Goal: Information Seeking & Learning: Learn about a topic

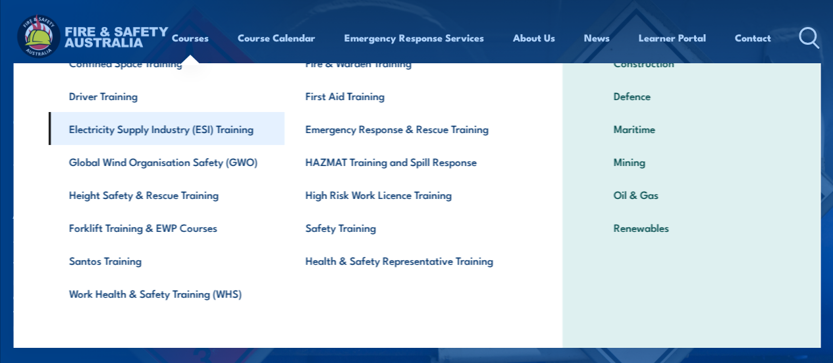
scroll to position [132, 0]
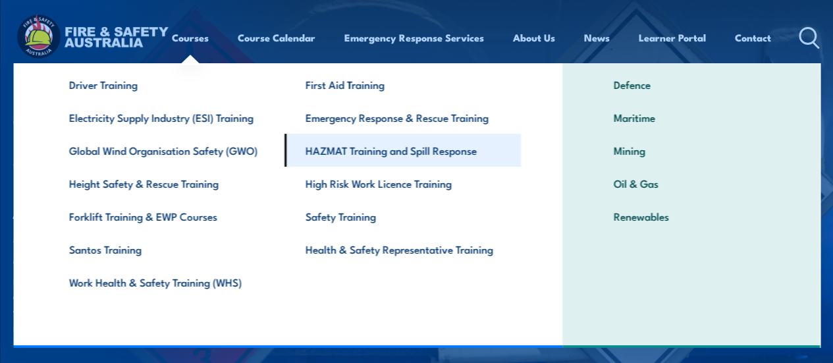
click at [306, 149] on link "HAZMAT Training and Spill Response" at bounding box center [402, 150] width 236 height 33
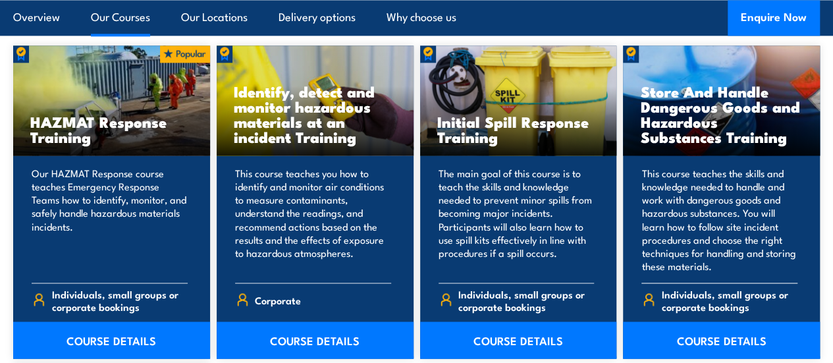
scroll to position [1085, 0]
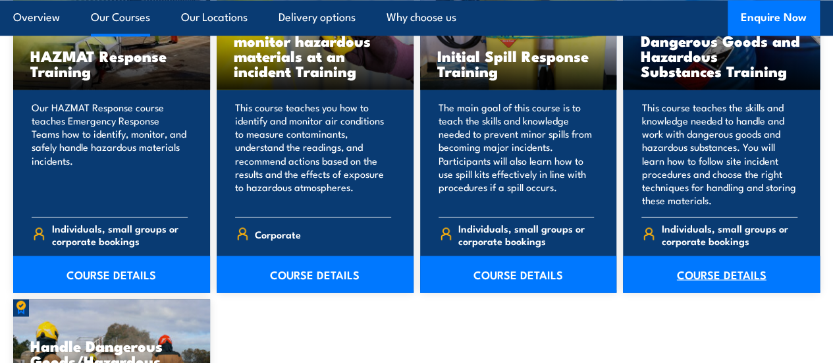
click at [690, 292] on link "COURSE DETAILS" at bounding box center [721, 274] width 197 height 37
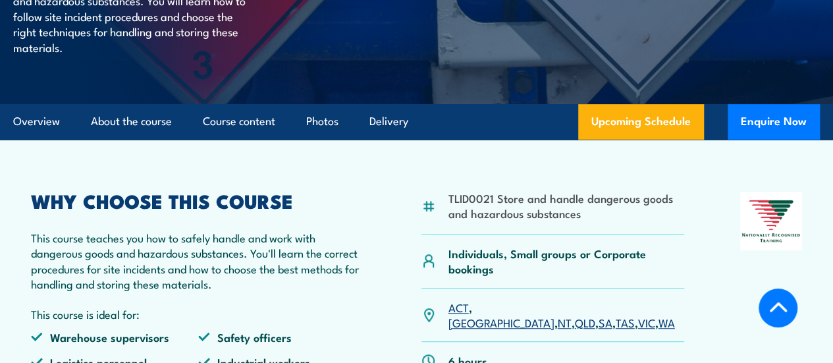
scroll to position [361, 0]
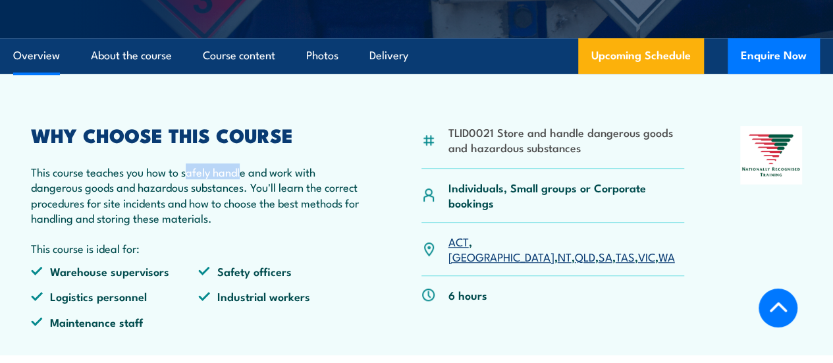
drag, startPoint x: 195, startPoint y: 230, endPoint x: 245, endPoint y: 222, distance: 50.7
click at [245, 222] on p "This course teaches you how to safely handle and work with dangerous goods and …" at bounding box center [198, 195] width 335 height 62
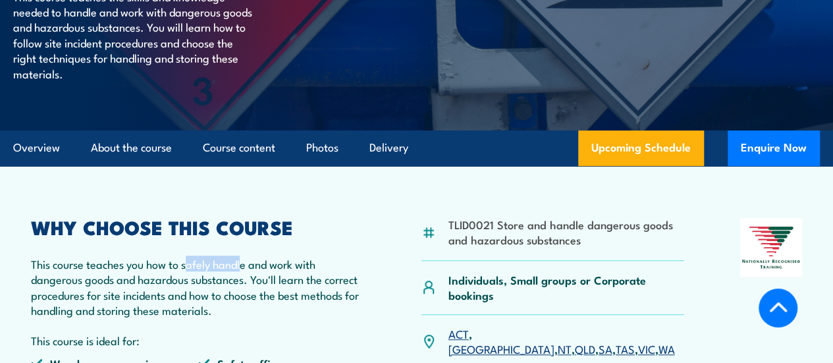
scroll to position [229, 0]
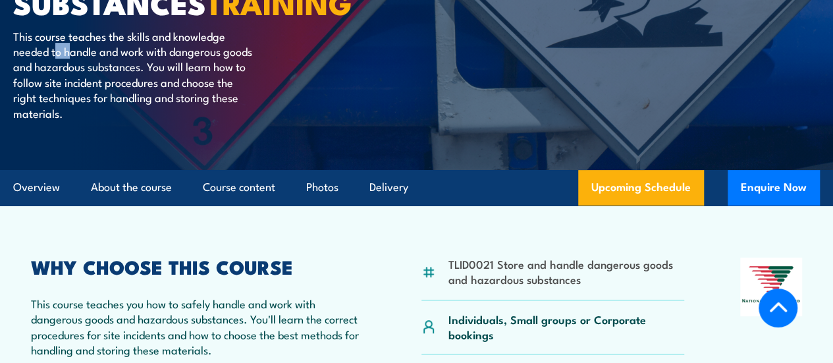
drag, startPoint x: 54, startPoint y: 109, endPoint x: 71, endPoint y: 107, distance: 17.2
click at [71, 107] on p "This course teaches the skills and knowledge needed to handle and work with dan…" at bounding box center [133, 74] width 240 height 92
drag, startPoint x: 108, startPoint y: 132, endPoint x: 99, endPoint y: 123, distance: 13.0
click at [105, 121] on p "This course teaches the skills and knowledge needed to handle and work with dan…" at bounding box center [133, 74] width 240 height 92
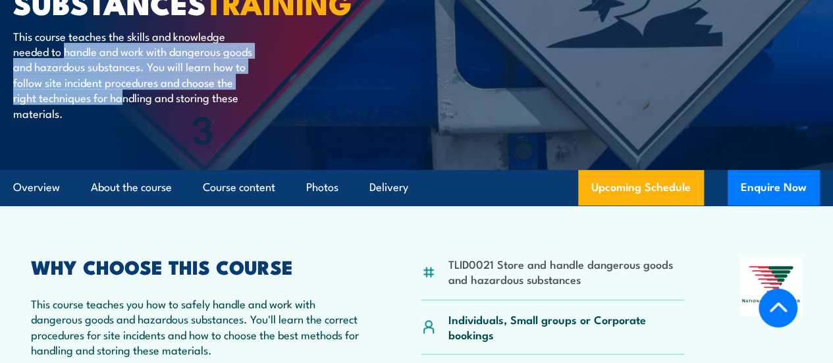
drag, startPoint x: 66, startPoint y: 109, endPoint x: 142, endPoint y: 152, distance: 87.6
click at [142, 121] on p "This course teaches the skills and knowledge needed to handle and work with dan…" at bounding box center [133, 74] width 240 height 92
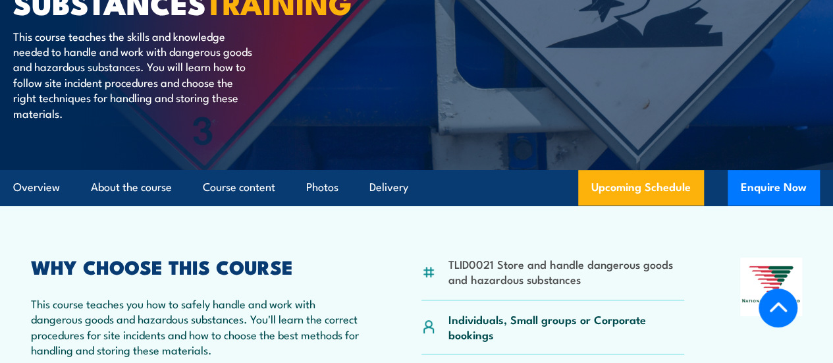
click at [169, 121] on p "This course teaches the skills and knowledge needed to handle and work with dan…" at bounding box center [133, 74] width 240 height 92
click at [119, 121] on p "This course teaches the skills and knowledge needed to handle and work with dan…" at bounding box center [133, 74] width 240 height 92
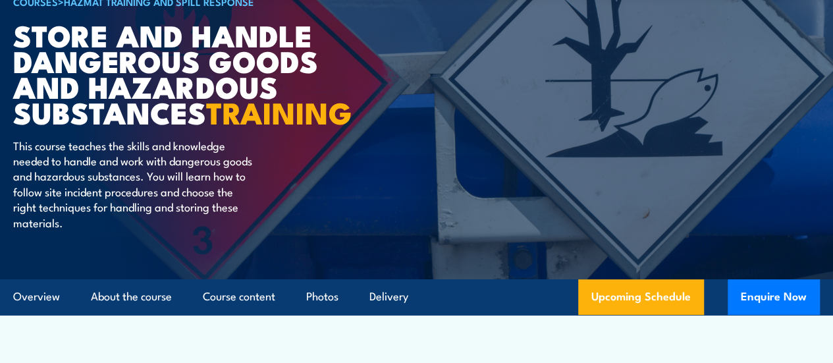
scroll to position [329, 0]
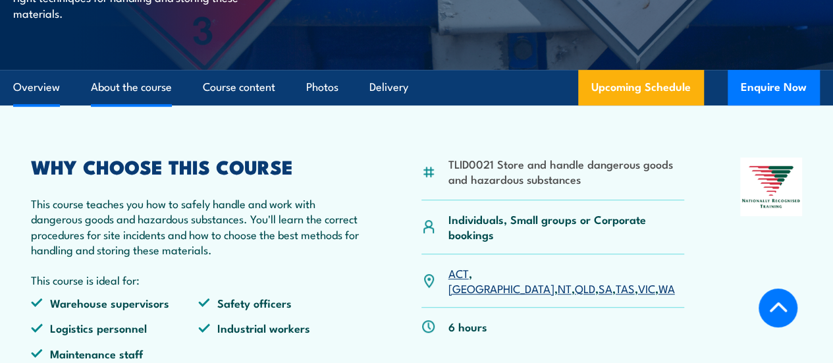
click at [156, 105] on link "About the course" at bounding box center [131, 87] width 81 height 35
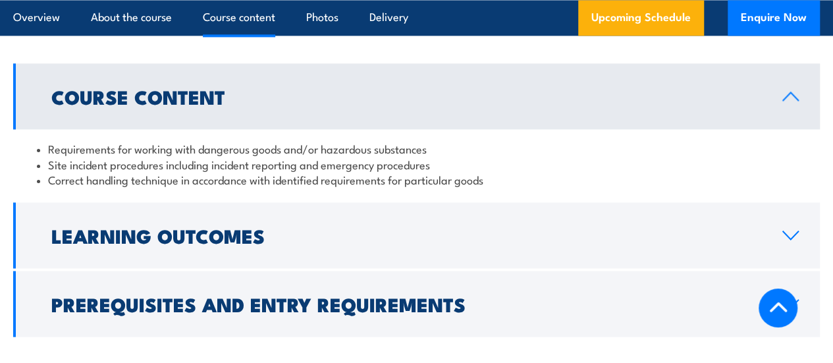
scroll to position [1143, 0]
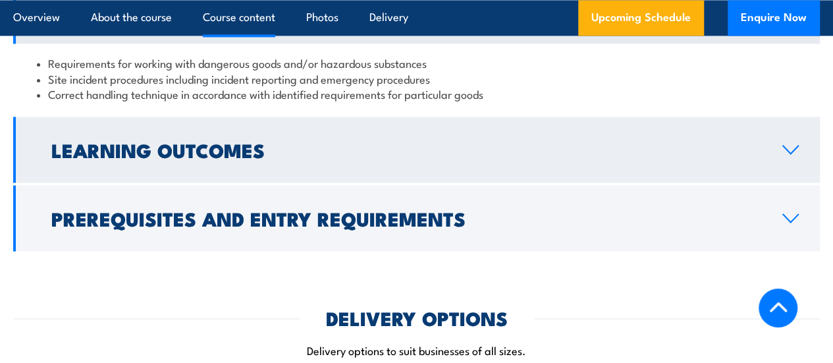
click at [180, 157] on h2 "Learning Outcomes" at bounding box center [406, 148] width 710 height 17
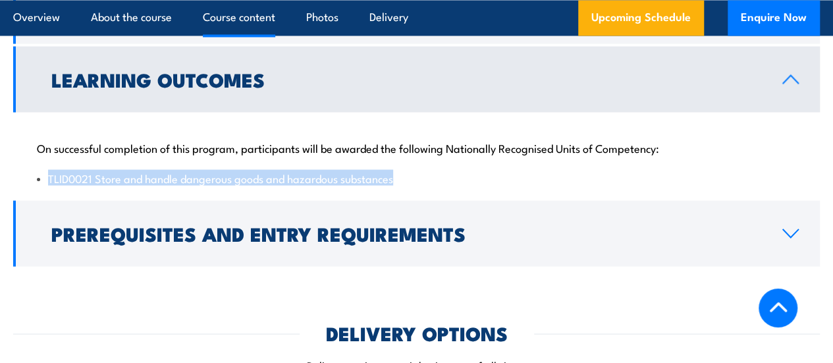
drag, startPoint x: 49, startPoint y: 235, endPoint x: 423, endPoint y: 242, distance: 374.1
click at [423, 185] on li "TLID0021 Store and handle dangerous goods and hazardous substances" at bounding box center [416, 177] width 759 height 15
copy li "TLID0021 Store and handle dangerous goods and hazardous substances"
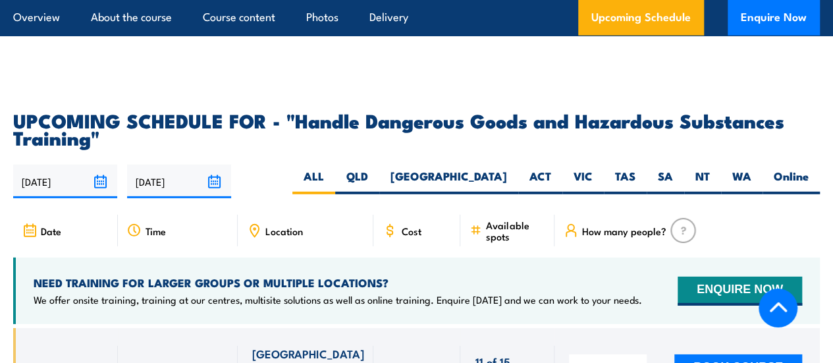
scroll to position [1910, 0]
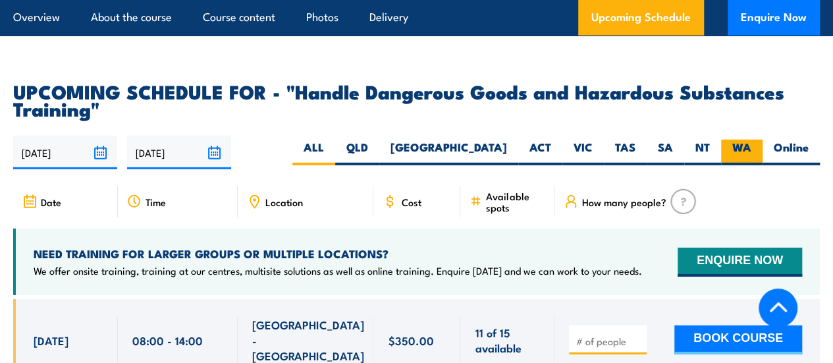
click at [749, 165] on label "WA" at bounding box center [741, 153] width 41 height 26
click at [751, 148] on input "WA" at bounding box center [755, 144] width 9 height 9
radio input "true"
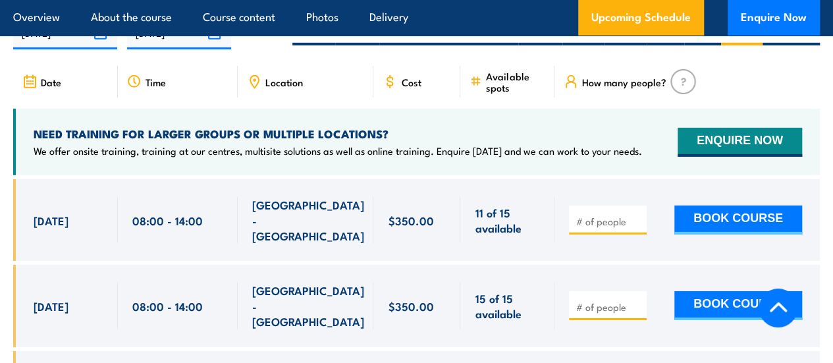
scroll to position [2042, 0]
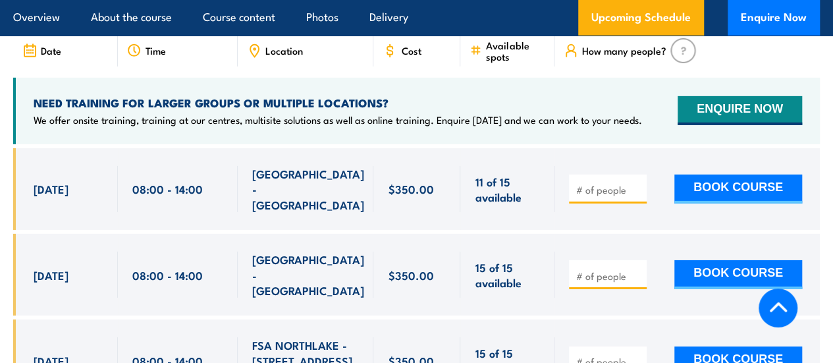
scroll to position [1980, 0]
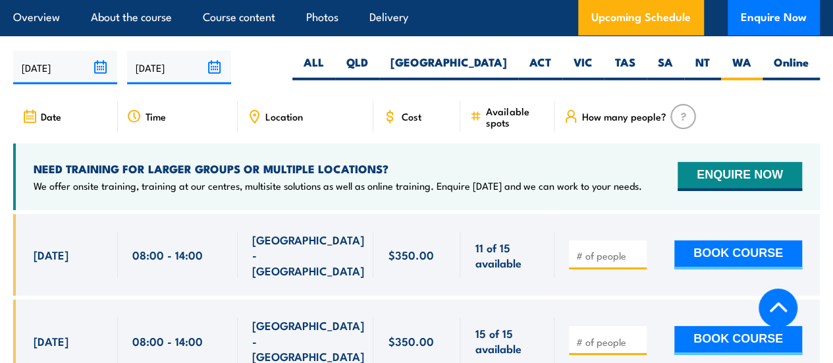
click at [407, 122] on span "Cost" at bounding box center [411, 116] width 20 height 11
click at [408, 132] on div "Cost" at bounding box center [416, 117] width 87 height 32
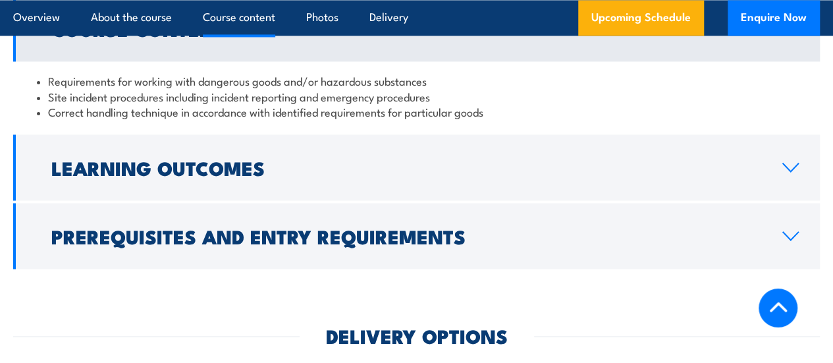
scroll to position [1120, 0]
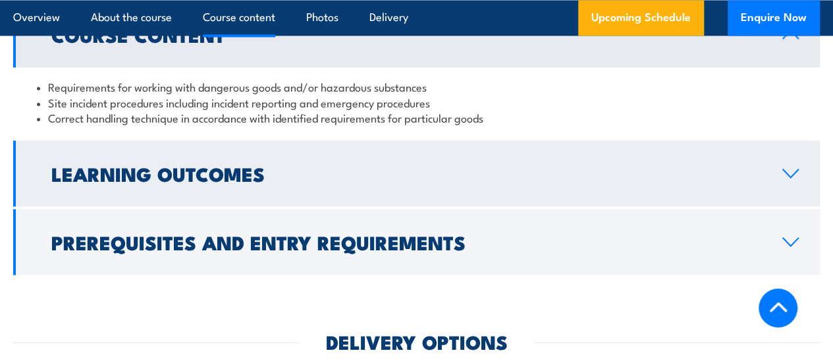
click at [215, 181] on h2 "Learning Outcomes" at bounding box center [406, 172] width 710 height 17
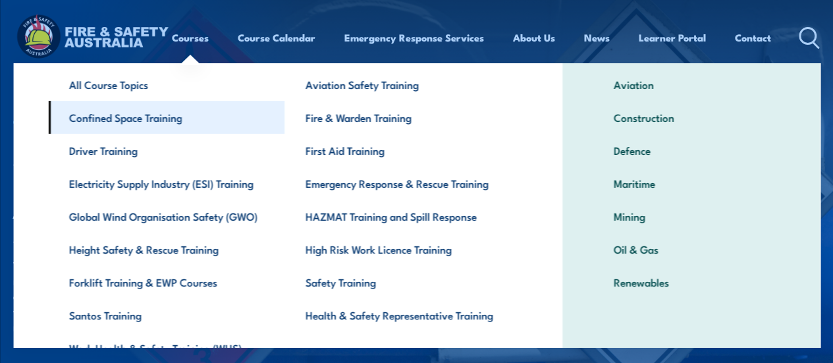
scroll to position [132, 0]
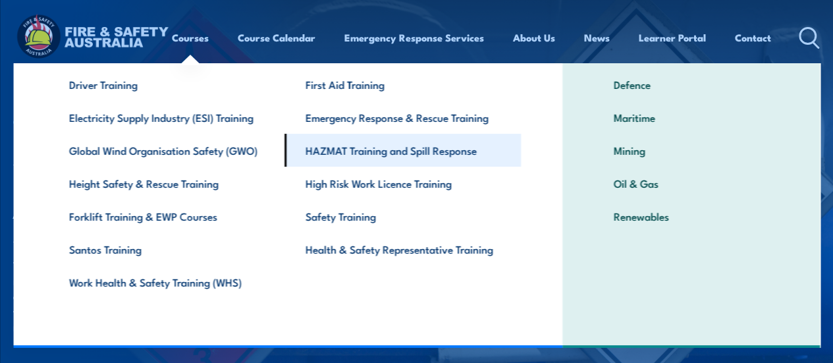
click at [373, 149] on link "HAZMAT Training and Spill Response" at bounding box center [402, 150] width 236 height 33
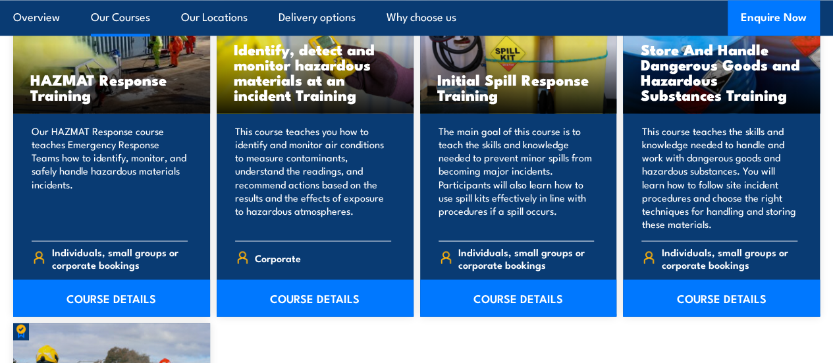
scroll to position [1081, 0]
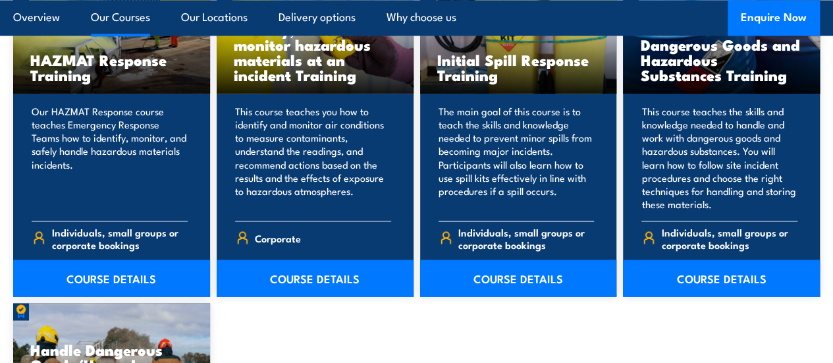
click at [511, 82] on h3 "Initial Spill Response Training" at bounding box center [518, 67] width 163 height 30
click at [533, 296] on link "COURSE DETAILS" at bounding box center [518, 277] width 197 height 37
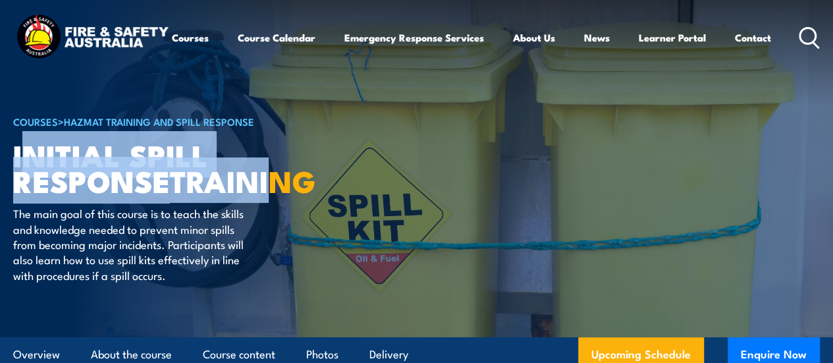
drag, startPoint x: 19, startPoint y: 184, endPoint x: 298, endPoint y: 200, distance: 279.0
click at [281, 193] on h1 "Initial Spill Response TRAINING" at bounding box center [175, 167] width 325 height 51
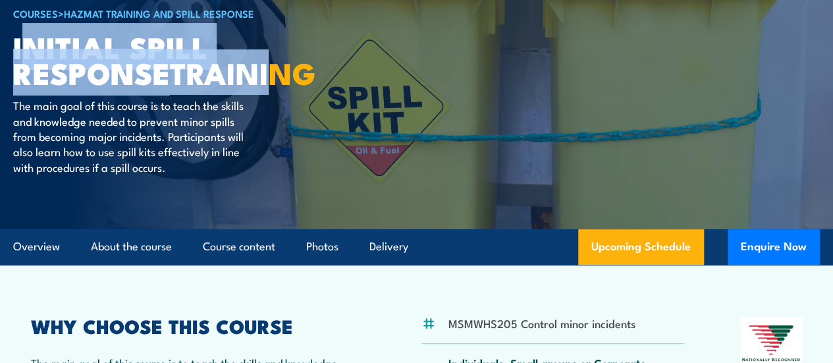
scroll to position [132, 0]
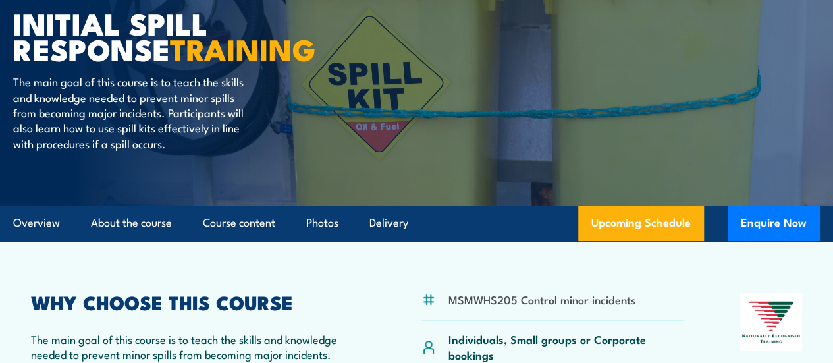
click at [424, 88] on article "COURSES > HAZMAT Training and Spill Response Initial Spill Response TRAINING Th…" at bounding box center [416, 37] width 807 height 338
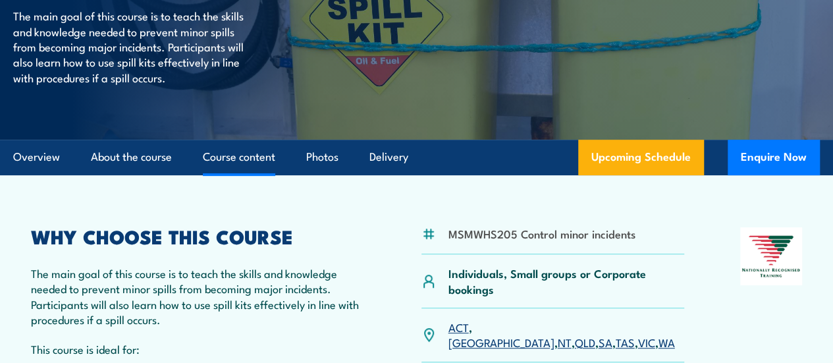
click at [262, 175] on link "Course content" at bounding box center [239, 157] width 72 height 35
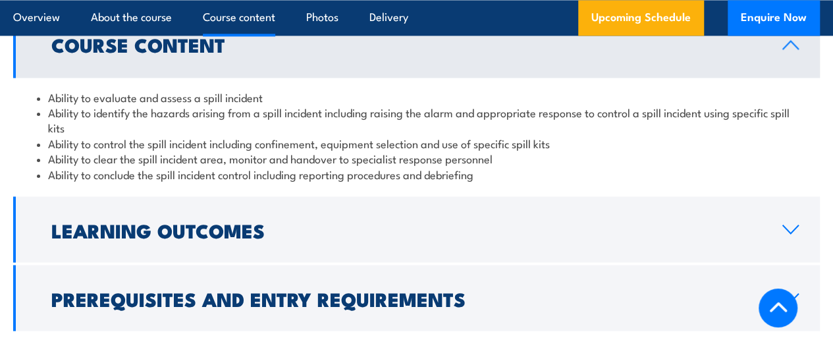
scroll to position [1059, 0]
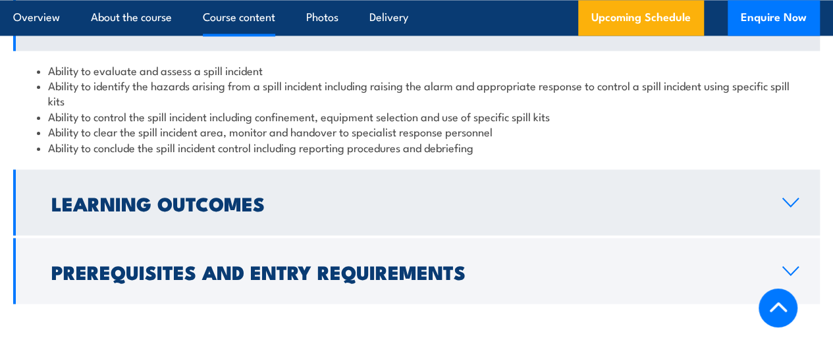
click at [202, 211] on h2 "Learning Outcomes" at bounding box center [406, 202] width 710 height 17
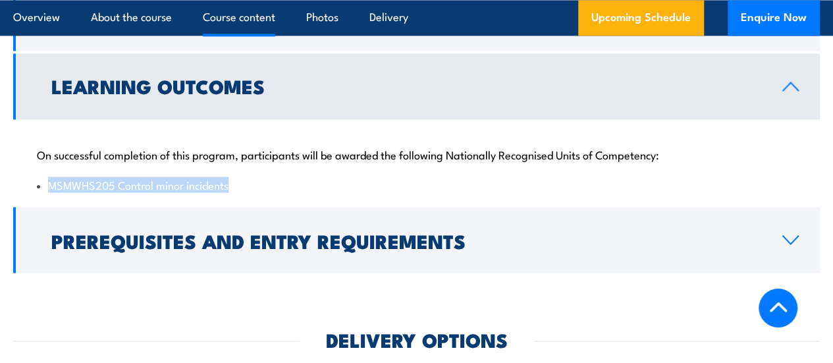
drag, startPoint x: 243, startPoint y: 219, endPoint x: 50, endPoint y: 222, distance: 193.0
click at [50, 192] on li "MSMWHS205 Control minor incidents" at bounding box center [416, 184] width 759 height 15
copy li "MSMWHS205 Control minor incidents"
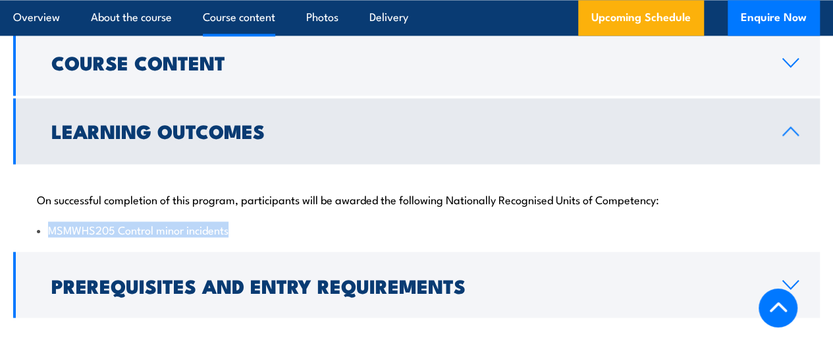
scroll to position [993, 0]
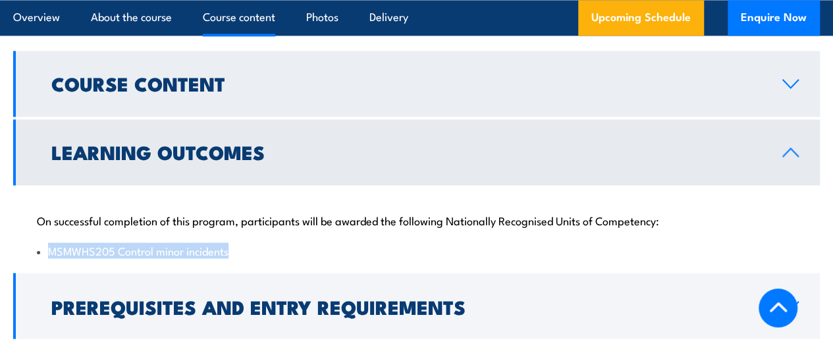
click at [140, 92] on h2 "Course Content" at bounding box center [406, 82] width 710 height 17
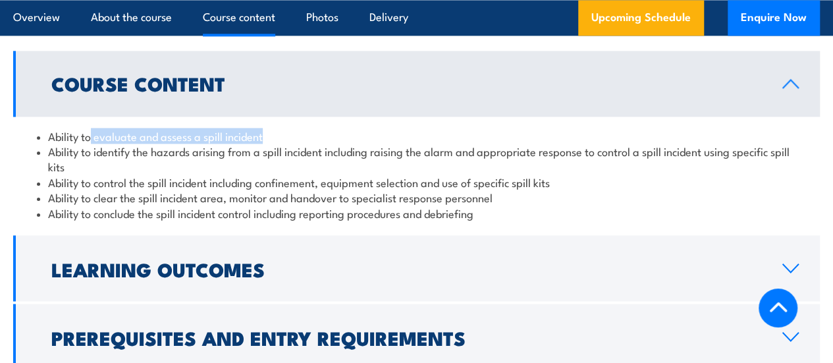
drag, startPoint x: 92, startPoint y: 169, endPoint x: 276, endPoint y: 160, distance: 184.0
click at [276, 144] on li "Ability to evaluate and assess a spill incident" at bounding box center [416, 135] width 759 height 15
copy li "evaluate and assess a spill incident"
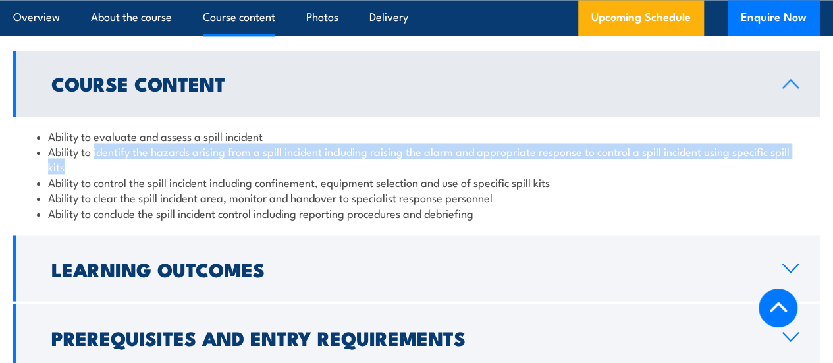
drag, startPoint x: 95, startPoint y: 185, endPoint x: 119, endPoint y: 195, distance: 25.1
click at [119, 175] on li "Ability to identify the hazards arising from a spill incident including raising…" at bounding box center [416, 159] width 759 height 31
copy li "identify the hazards arising from a spill incident including raising the alarm …"
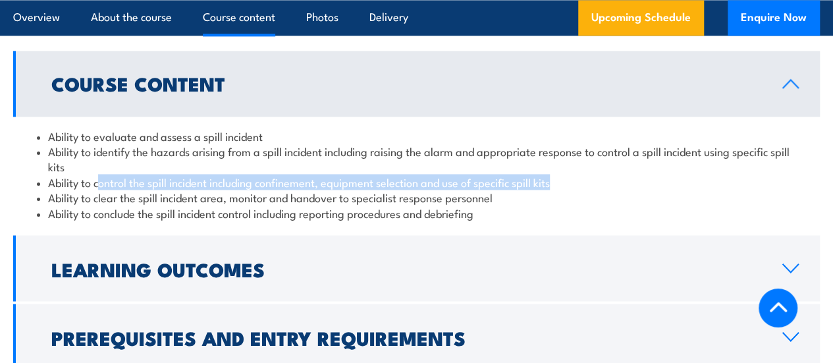
drag, startPoint x: 103, startPoint y: 214, endPoint x: 557, endPoint y: 218, distance: 454.4
click at [557, 190] on li "Ability to control the spill incident including confinement, equipment selectio…" at bounding box center [416, 182] width 759 height 15
copy li "ontrol the spill incident including confinement, equipment selection and use of…"
drag, startPoint x: 94, startPoint y: 215, endPoint x: 576, endPoint y: 213, distance: 481.4
click at [576, 190] on li "Ability to control the spill incident including confinement, equipment selectio…" at bounding box center [416, 182] width 759 height 15
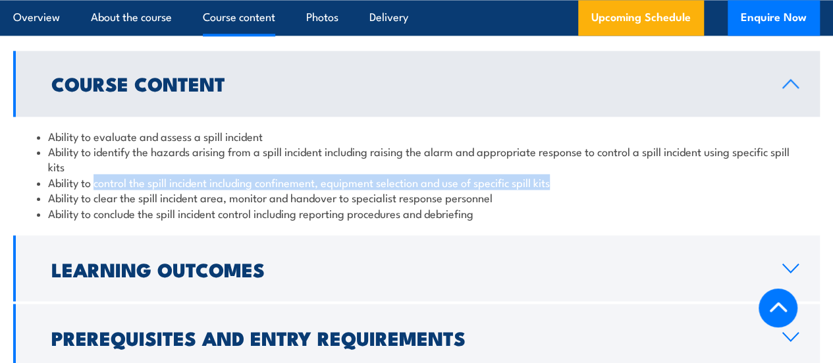
copy li "control the spill incident including confinement, equipment selection and use o…"
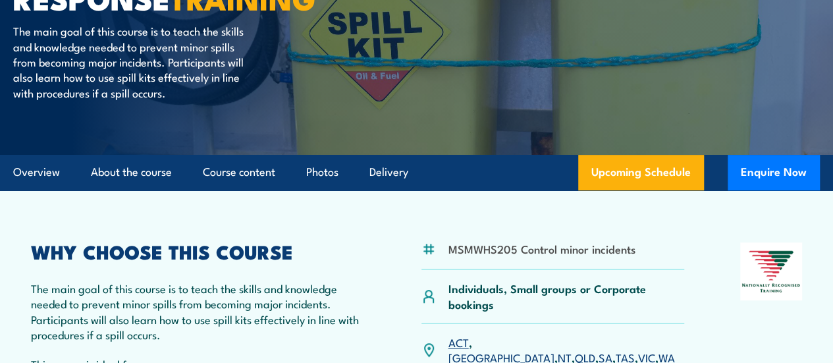
scroll to position [203, 0]
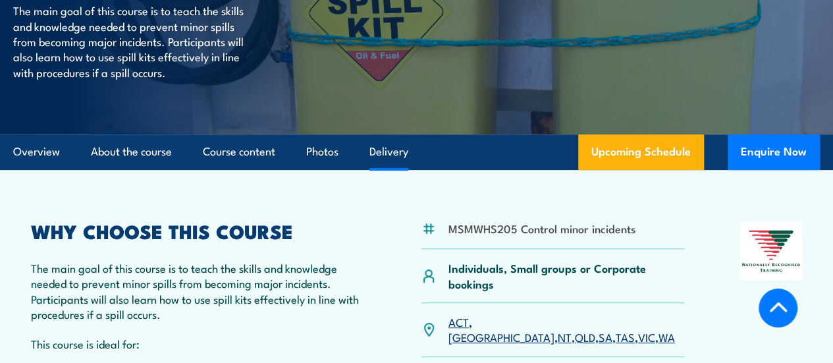
click at [378, 169] on link "Delivery" at bounding box center [388, 151] width 39 height 35
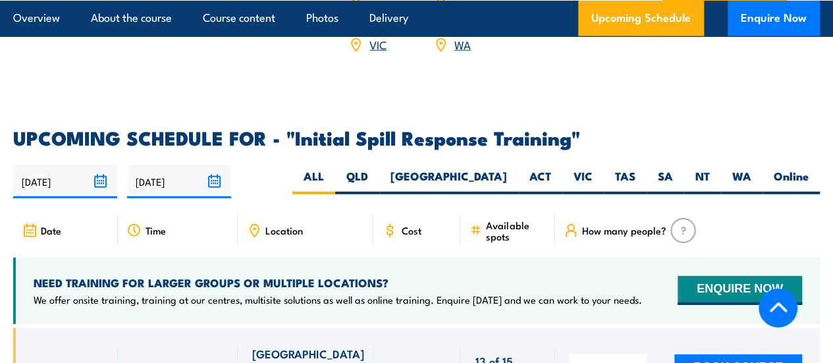
scroll to position [1962, 0]
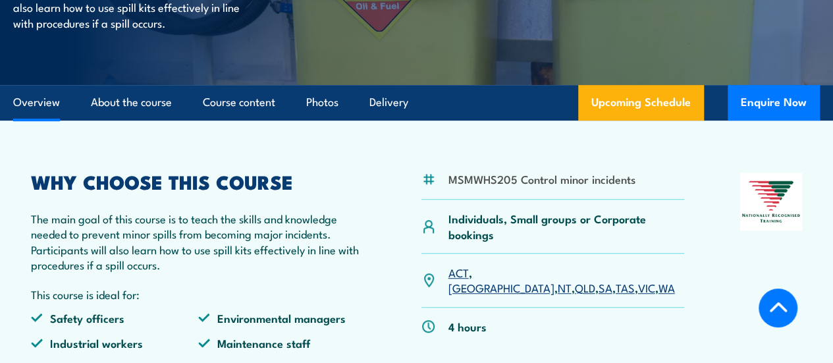
scroll to position [250, 0]
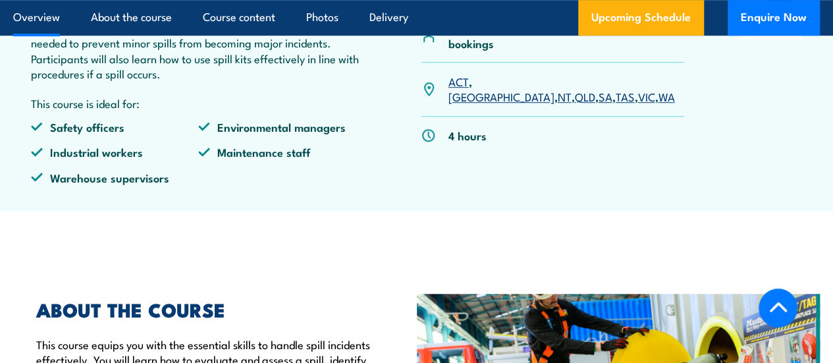
scroll to position [447, 0]
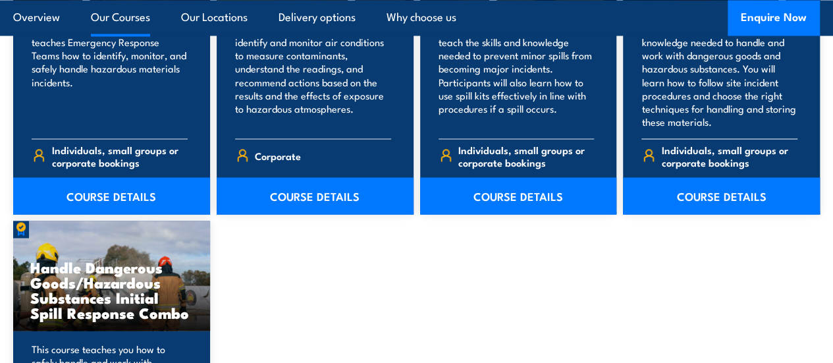
scroll to position [1147, 0]
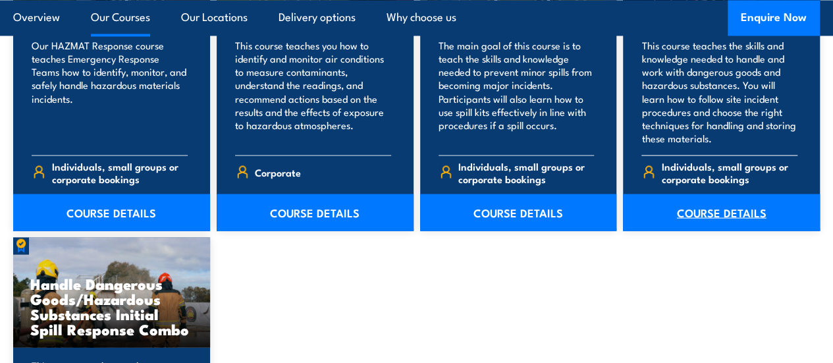
click at [697, 230] on link "COURSE DETAILS" at bounding box center [721, 212] width 197 height 37
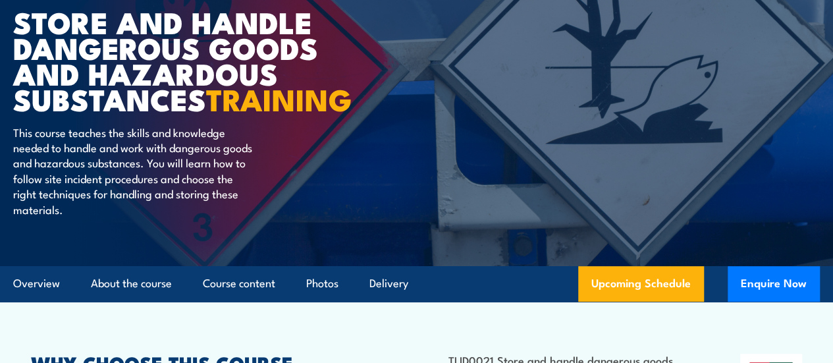
scroll to position [66, 0]
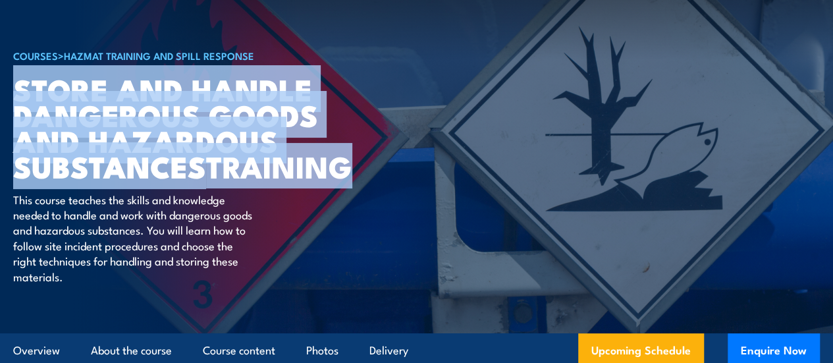
drag, startPoint x: 20, startPoint y: 122, endPoint x: 182, endPoint y: 225, distance: 191.3
click at [182, 179] on h1 "Store And Handle Dangerous Goods and Hazardous Substances TRAINING" at bounding box center [175, 127] width 325 height 103
copy h1 "Store And Handle Dangerous Goods and Hazardous Substances TRAINING"
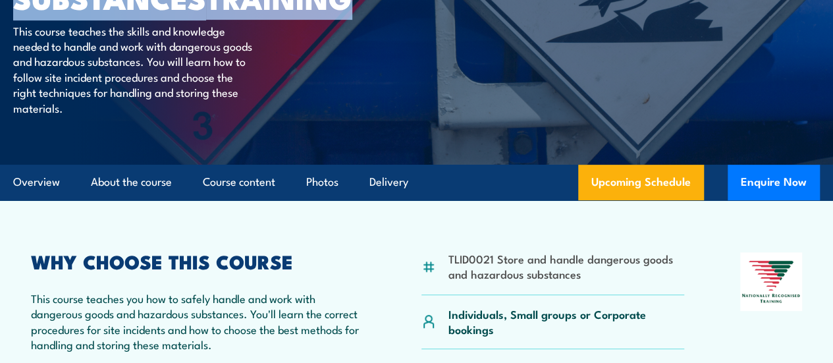
scroll to position [461, 0]
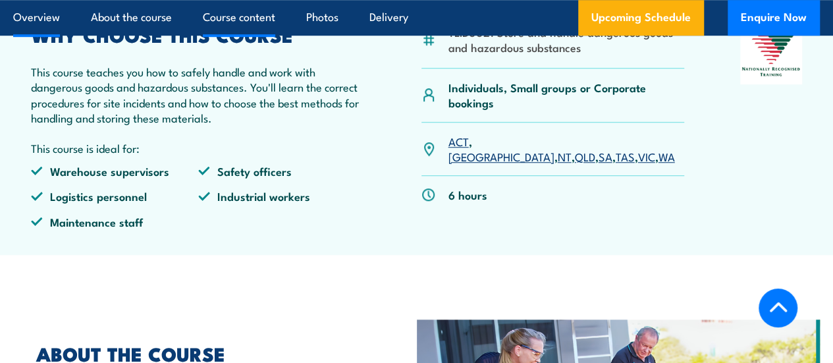
click at [240, 29] on link "Course content" at bounding box center [239, 17] width 72 height 35
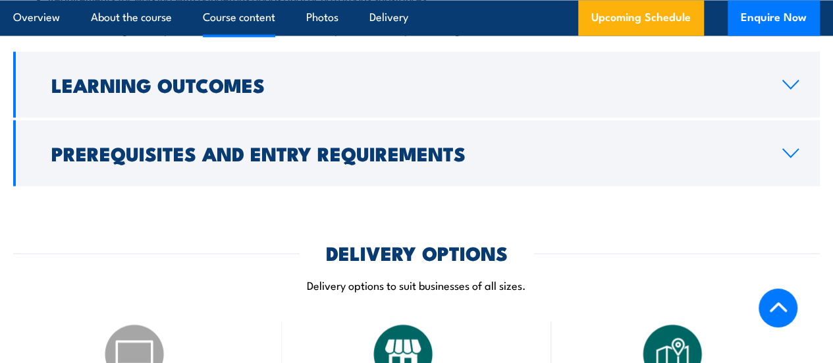
scroll to position [1228, 0]
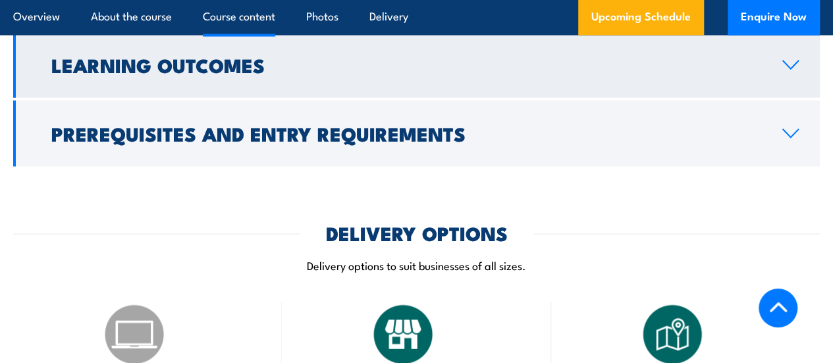
click at [166, 72] on h2 "Learning Outcomes" at bounding box center [406, 63] width 710 height 17
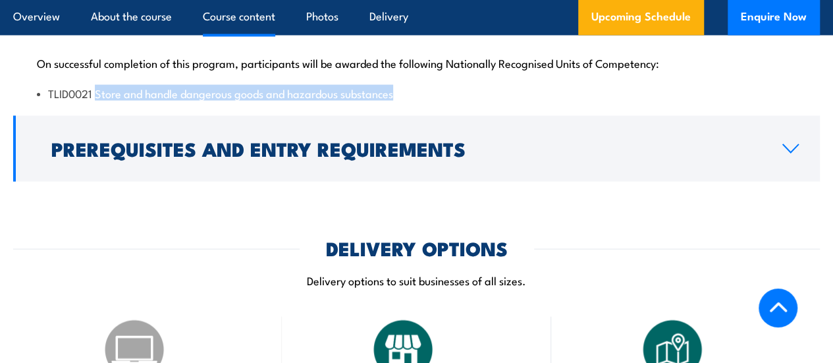
drag, startPoint x: 97, startPoint y: 149, endPoint x: 420, endPoint y: 152, distance: 322.7
click at [421, 100] on li "TLID0021 Store and handle dangerous goods and hazardous substances" at bounding box center [416, 92] width 759 height 15
click at [419, 100] on li "TLID0021 Store and handle dangerous goods and hazardous substances" at bounding box center [416, 92] width 759 height 15
drag, startPoint x: 410, startPoint y: 145, endPoint x: 22, endPoint y: 146, distance: 387.9
click at [22, 112] on div "On successful completion of this program, participants will be awarded the foll…" at bounding box center [416, 69] width 807 height 85
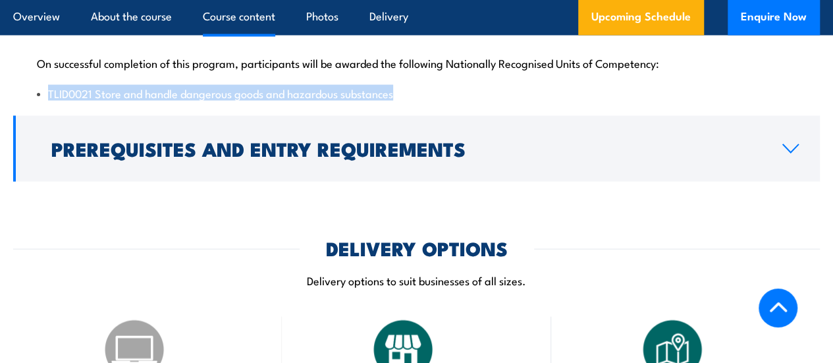
copy li "TLID0021 Store and handle dangerous goods and hazardous substances"
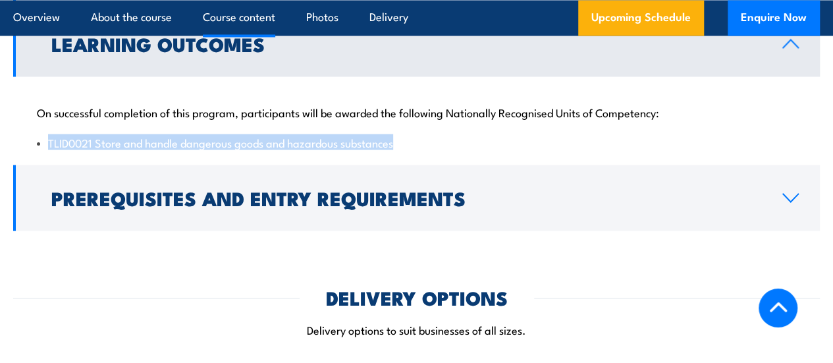
scroll to position [1162, 0]
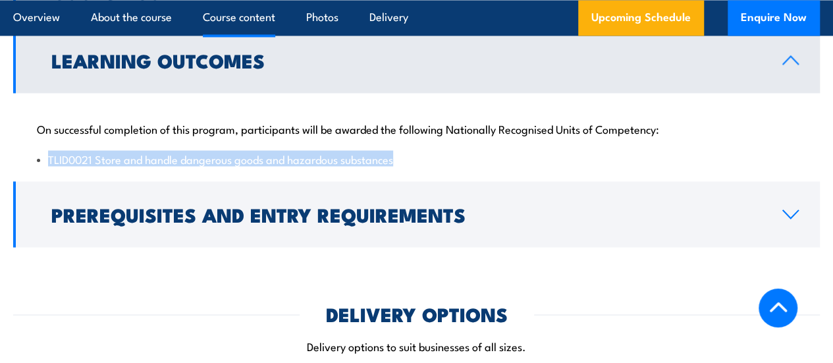
click at [224, 68] on h2 "Learning Outcomes" at bounding box center [406, 59] width 710 height 17
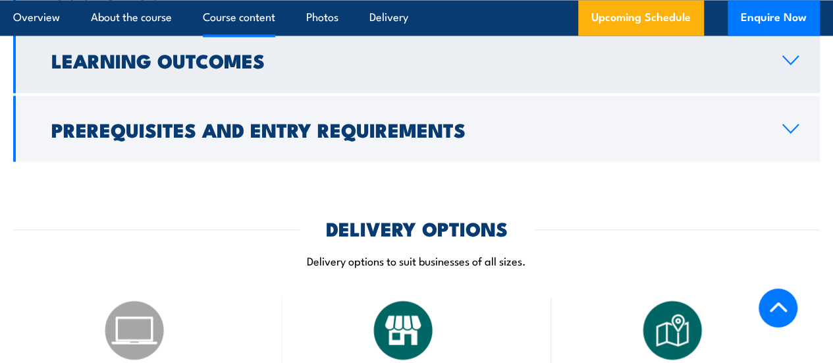
click at [208, 68] on h2 "Learning Outcomes" at bounding box center [406, 59] width 710 height 17
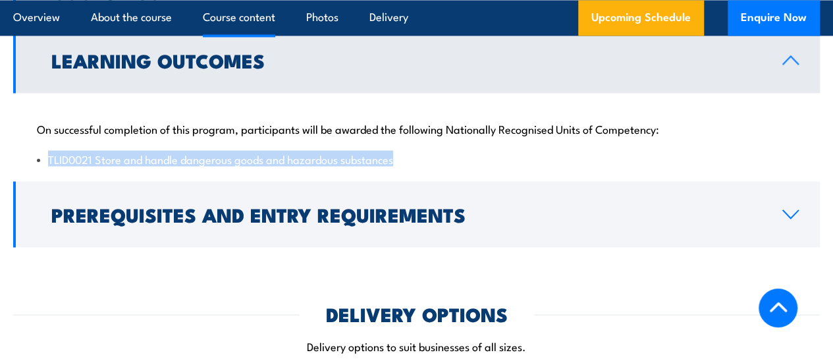
click at [464, 178] on div "On successful completion of this program, participants will be awarded the foll…" at bounding box center [416, 135] width 807 height 85
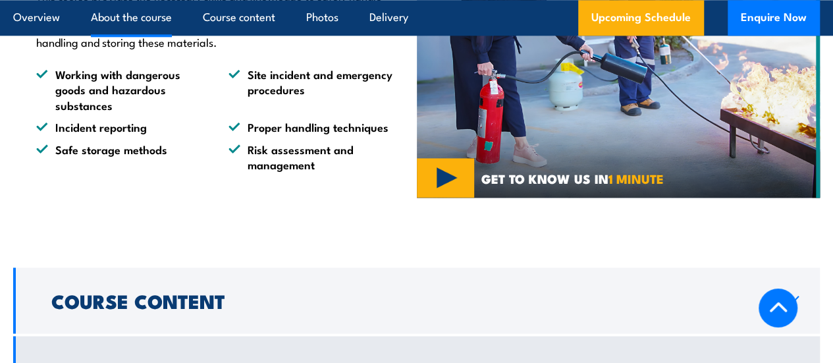
scroll to position [833, 0]
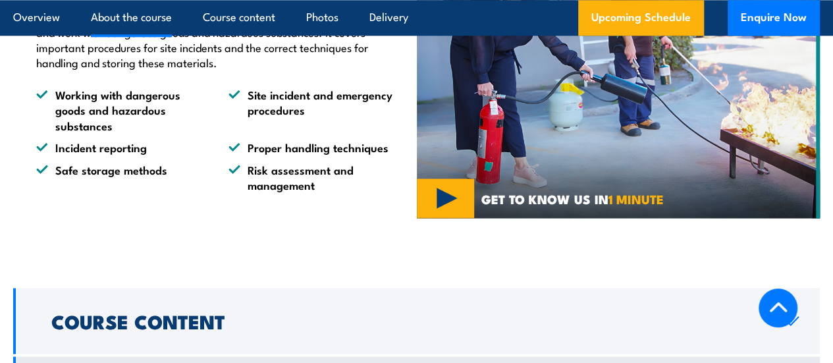
click at [211, 70] on p "This course provides the necessary skills and knowledge to safely handle and wo…" at bounding box center [216, 40] width 361 height 62
drag, startPoint x: 205, startPoint y: 73, endPoint x: 327, endPoint y: 90, distance: 122.4
click at [327, 70] on p "This course provides the necessary skills and knowledge to safely handle and wo…" at bounding box center [216, 40] width 361 height 62
copy p "skills and knowledge to safely handle and work with dangerous goods and hazardo…"
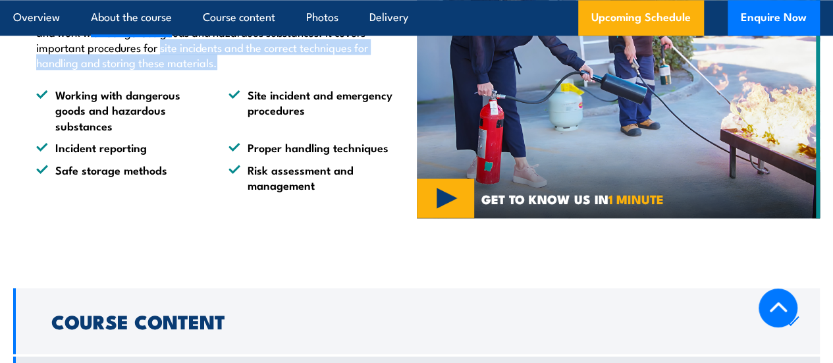
drag, startPoint x: 159, startPoint y: 106, endPoint x: 229, endPoint y: 120, distance: 71.2
click at [229, 70] on p "This course provides the necessary skills and knowledge to safely handle and wo…" at bounding box center [216, 40] width 361 height 62
copy p "site incidents and the correct techniques for handling and storing these materi…"
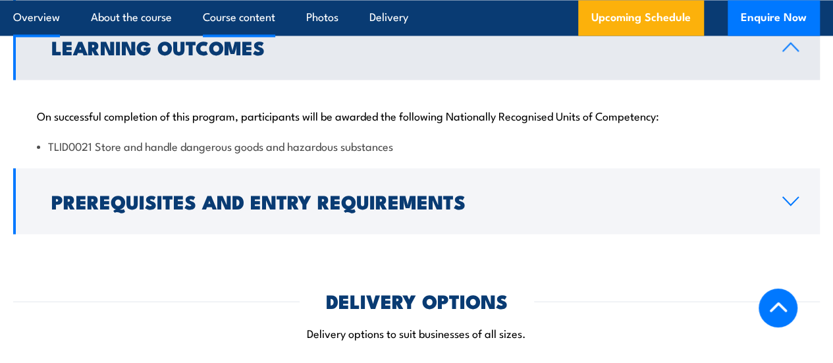
scroll to position [1178, 0]
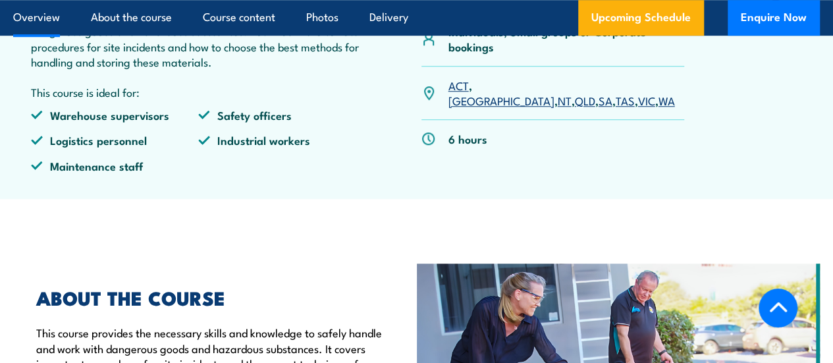
scroll to position [515, 0]
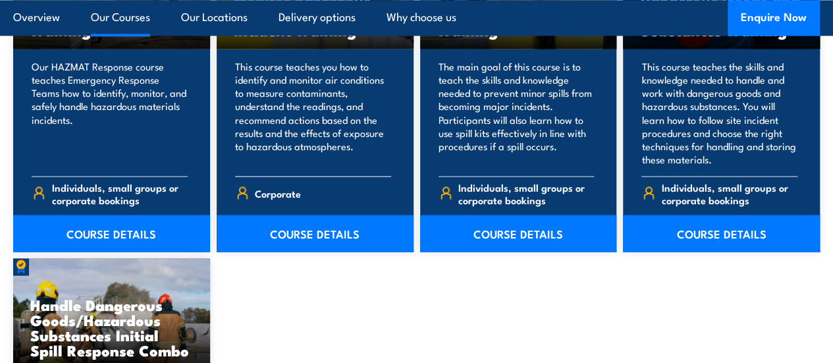
scroll to position [1147, 0]
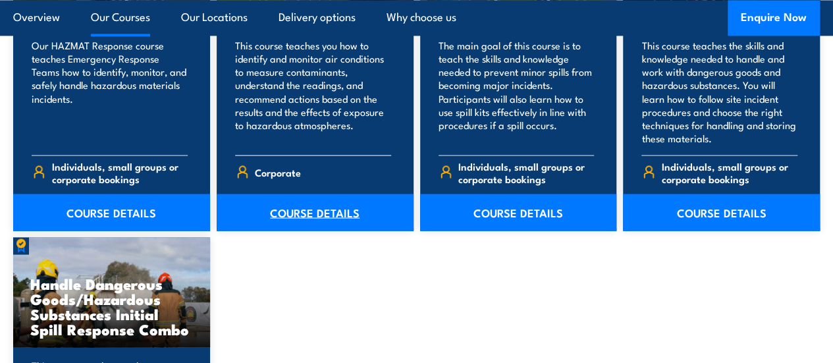
click at [281, 230] on link "COURSE DETAILS" at bounding box center [315, 212] width 197 height 37
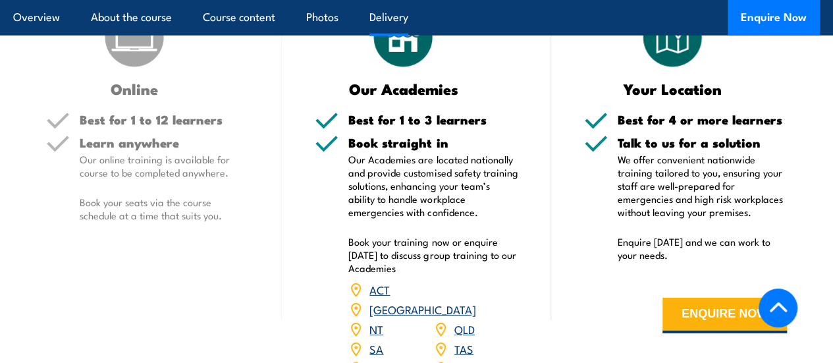
scroll to position [1678, 0]
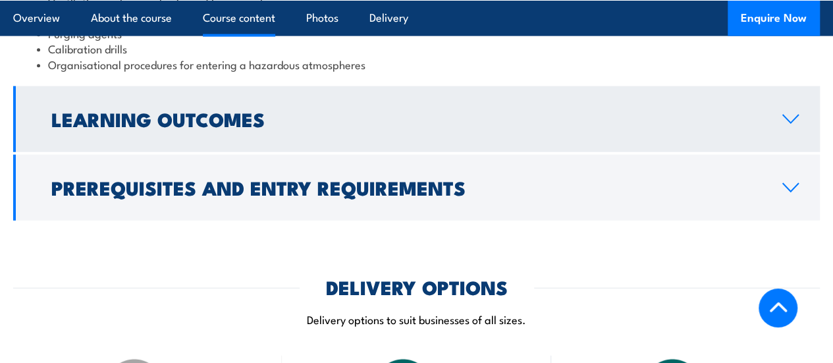
click at [161, 127] on h2 "Learning Outcomes" at bounding box center [406, 118] width 710 height 17
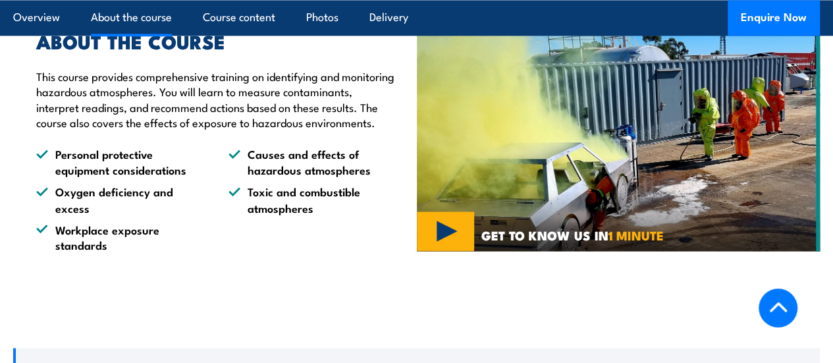
scroll to position [973, 0]
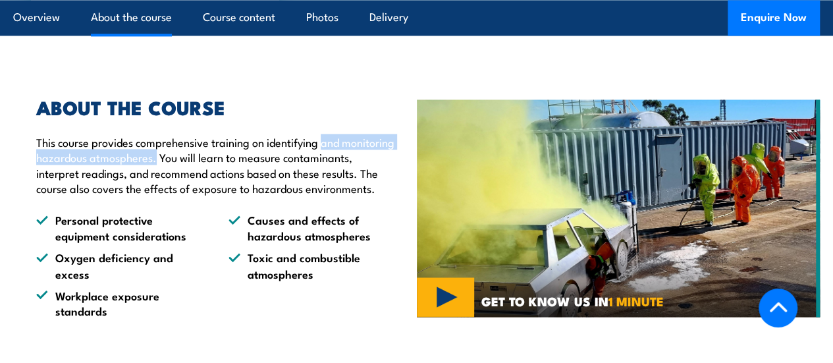
drag, startPoint x: 325, startPoint y: 176, endPoint x: 211, endPoint y: 189, distance: 114.7
click at [211, 189] on p "This course provides comprehensive training on identifying and monitoring hazar…" at bounding box center [216, 165] width 361 height 62
copy p "and monitoring hazardous atmospheres."
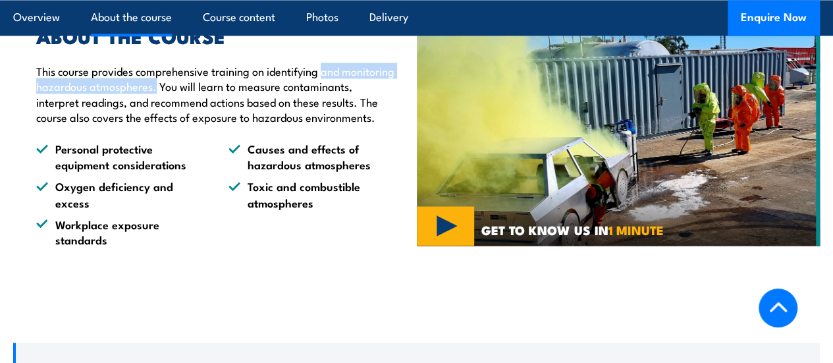
scroll to position [1236, 0]
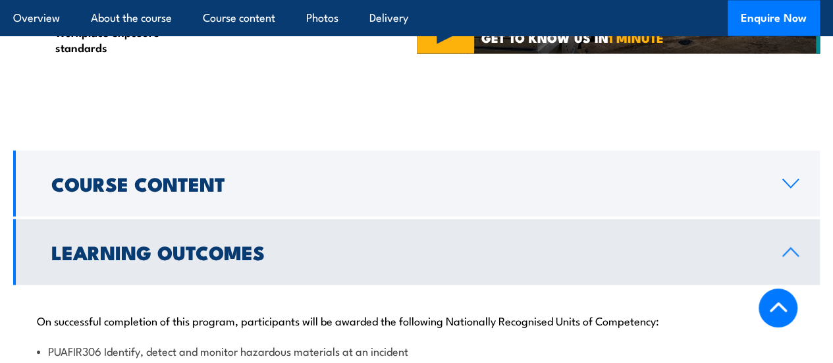
click at [176, 280] on link "Learning Outcomes" at bounding box center [416, 252] width 807 height 66
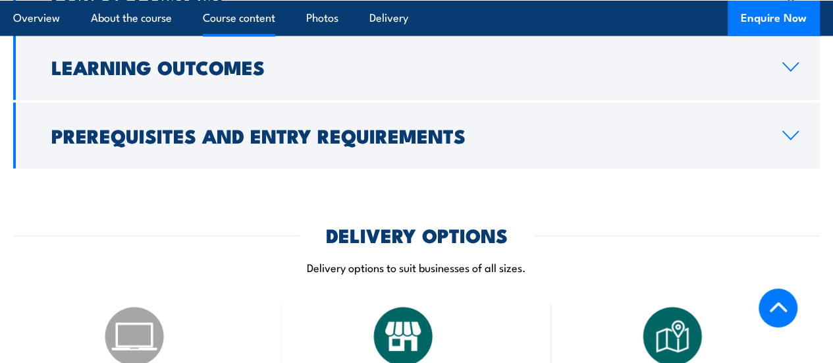
scroll to position [1434, 0]
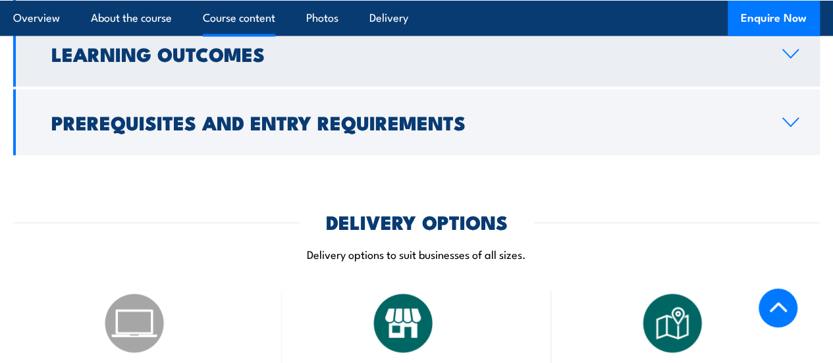
click at [149, 62] on h2 "Learning Outcomes" at bounding box center [406, 53] width 710 height 17
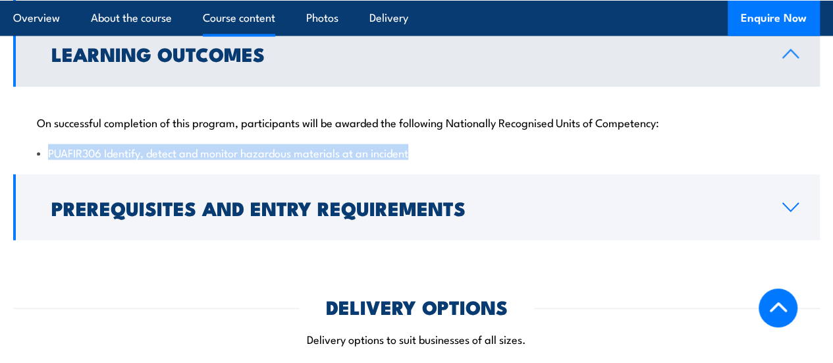
drag, startPoint x: 47, startPoint y: 202, endPoint x: 420, endPoint y: 215, distance: 373.0
click at [420, 172] on div "On successful completion of this program, participants will be awarded the foll…" at bounding box center [416, 129] width 807 height 85
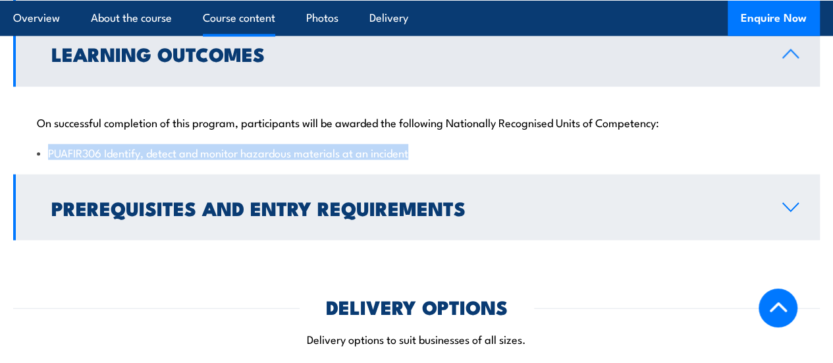
copy li "PUAFIR306 Identify, detect and monitor hazardous materials at an incident"
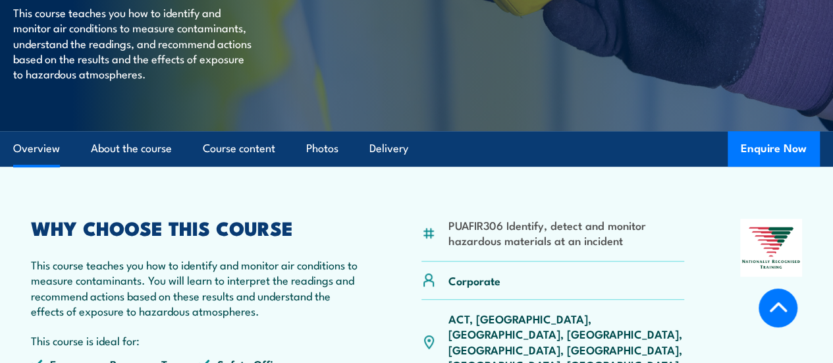
scroll to position [117, 0]
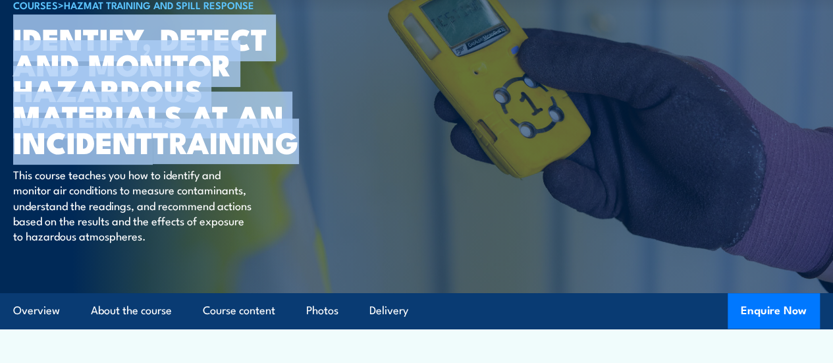
drag, startPoint x: 32, startPoint y: 78, endPoint x: 308, endPoint y: 175, distance: 292.2
click at [308, 154] on h1 "Identify, detect and monitor hazardous materials at an incident TRAINING" at bounding box center [175, 89] width 325 height 129
copy h1 "Identify, detect and monitor hazardous materials at an incident TRAINING"
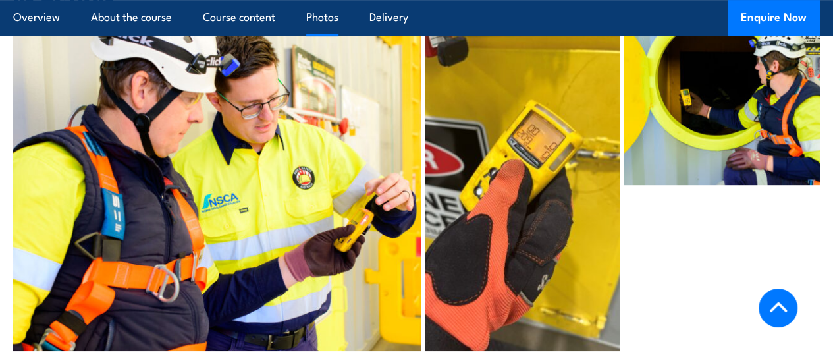
scroll to position [2421, 0]
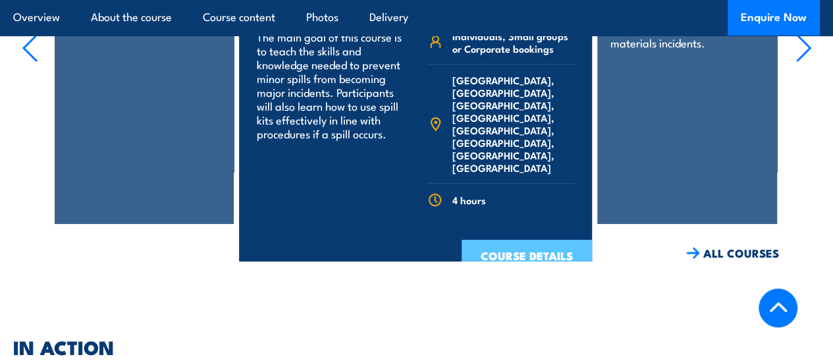
click at [529, 256] on link "COURSE DETAILS" at bounding box center [527, 257] width 130 height 34
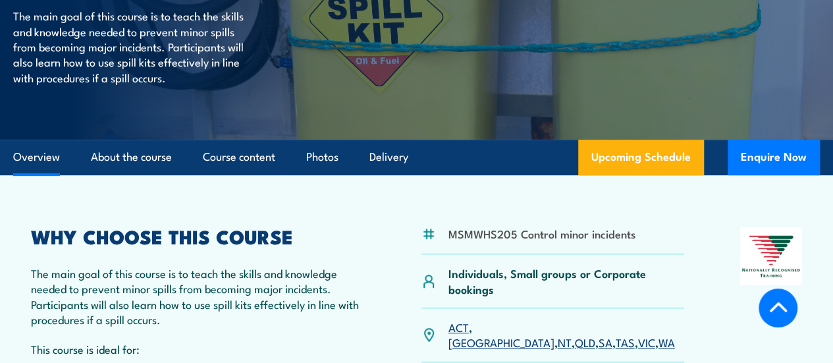
scroll to position [329, 0]
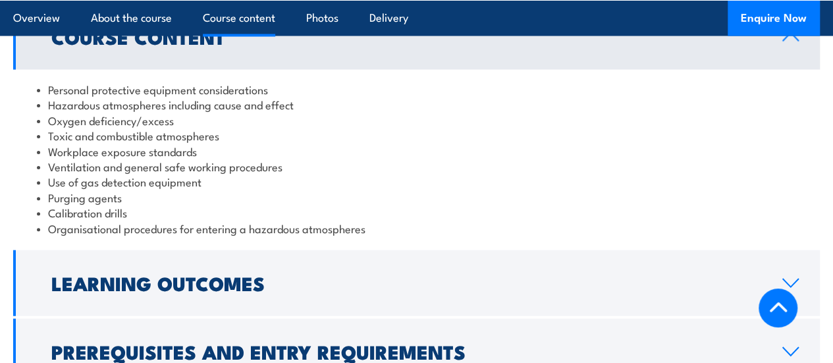
scroll to position [1384, 0]
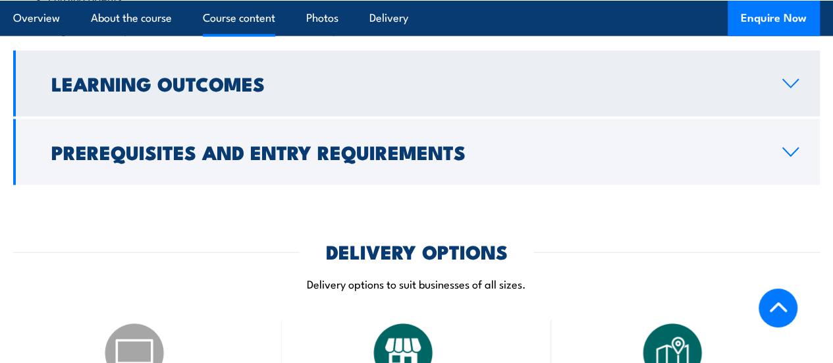
click at [191, 109] on link "Learning Outcomes" at bounding box center [416, 84] width 807 height 66
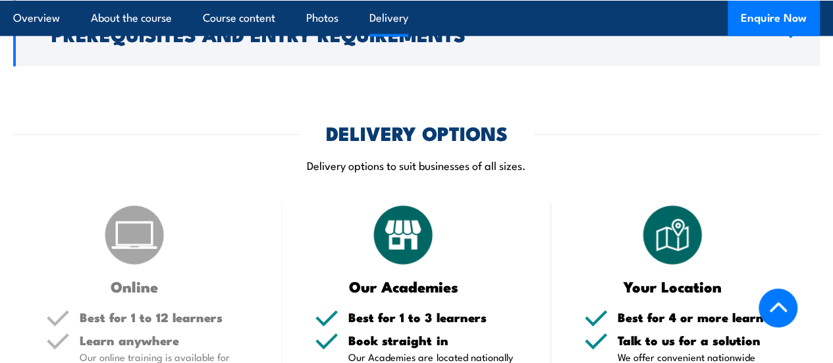
scroll to position [1587, 0]
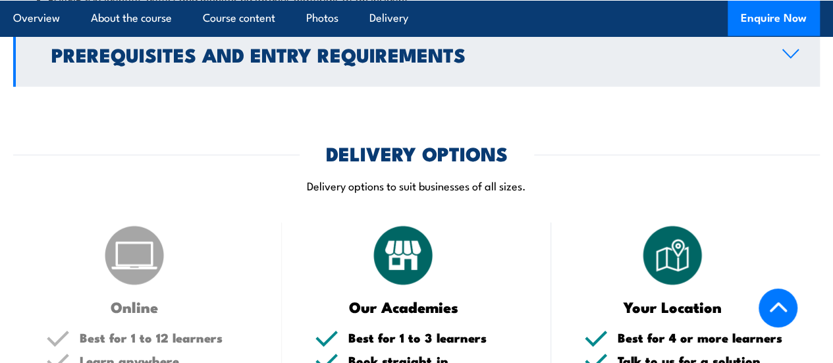
click at [392, 63] on h2 "Prerequisites and Entry Requirements" at bounding box center [406, 53] width 710 height 17
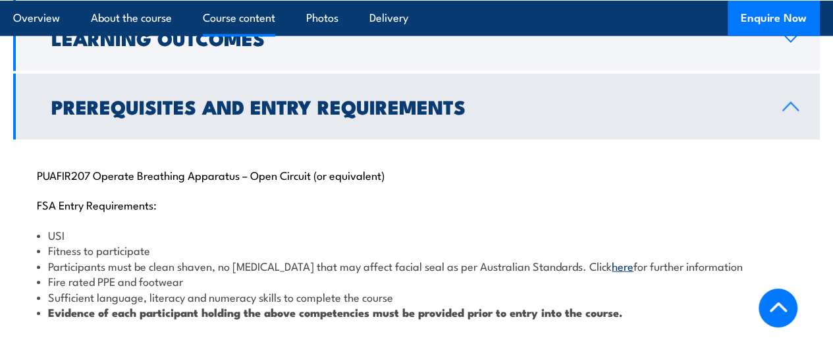
scroll to position [1444, 0]
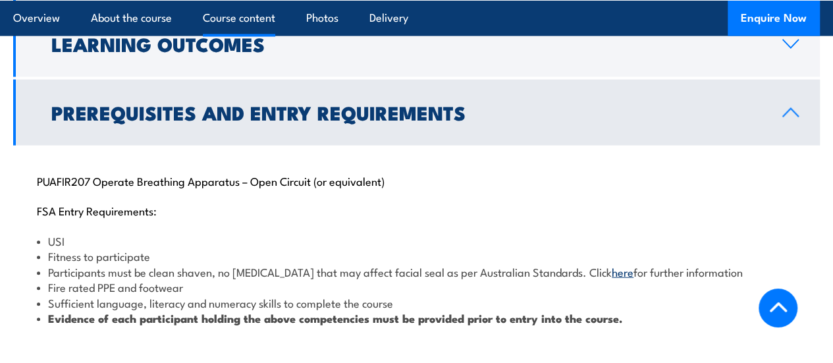
click at [345, 121] on h2 "Prerequisites and Entry Requirements" at bounding box center [406, 111] width 710 height 17
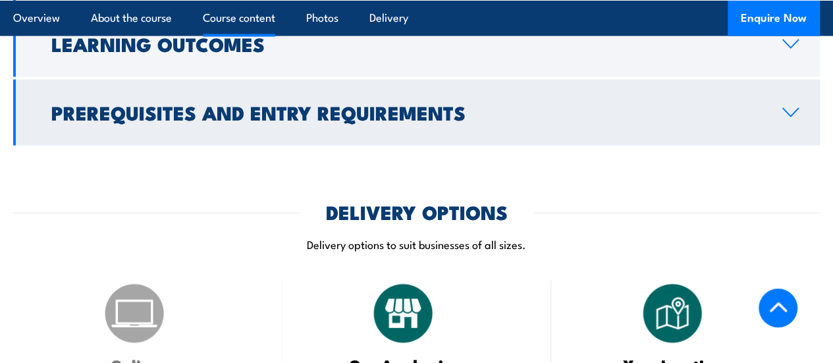
click at [346, 121] on h2 "Prerequisites and Entry Requirements" at bounding box center [406, 111] width 710 height 17
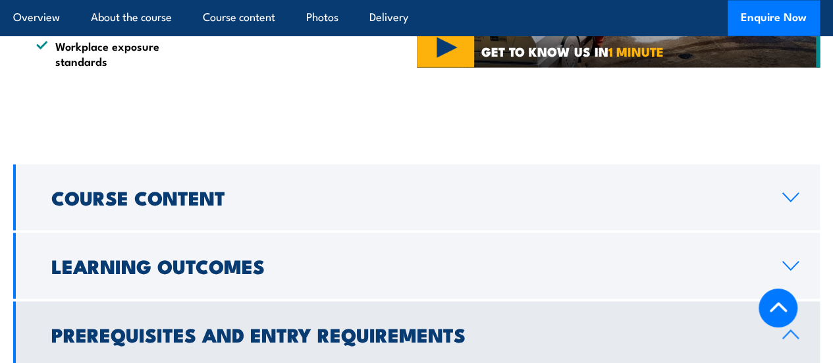
scroll to position [1180, 0]
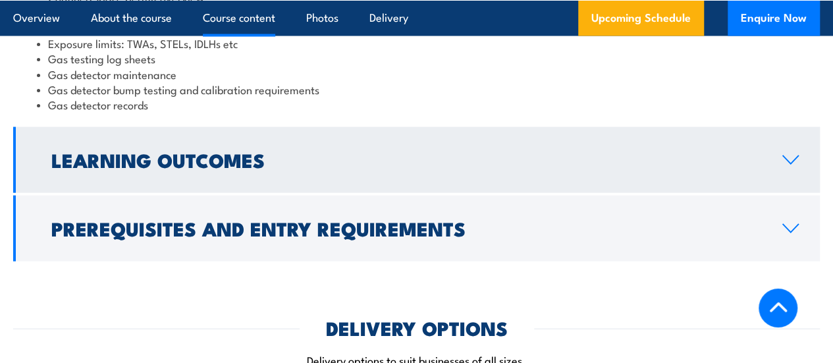
click at [196, 168] on h2 "Learning Outcomes" at bounding box center [406, 159] width 710 height 17
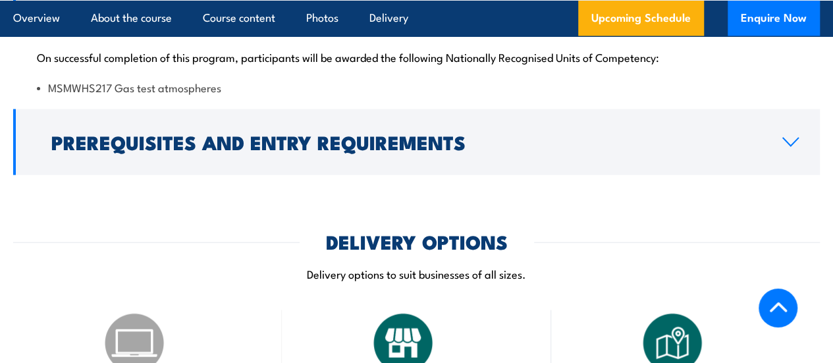
scroll to position [1197, 0]
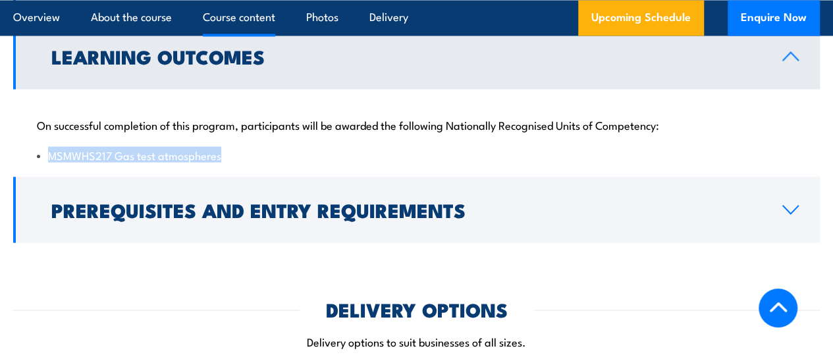
drag, startPoint x: 236, startPoint y: 188, endPoint x: 49, endPoint y: 183, distance: 186.4
click at [49, 162] on li "MSMWHS217 Gas test atmospheres" at bounding box center [416, 154] width 759 height 15
copy li "MSMWHS217 Gas test atmospheres"
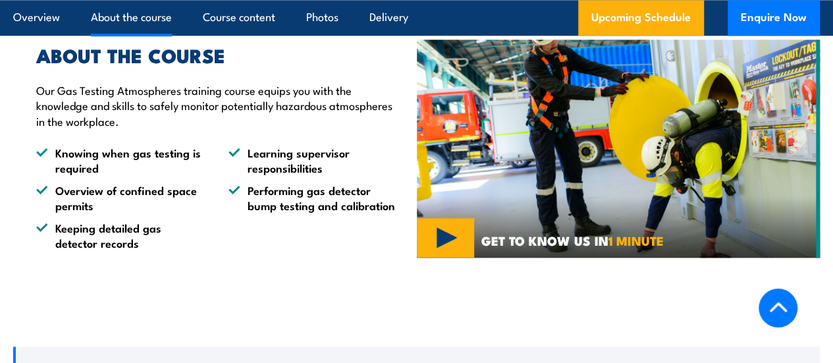
scroll to position [802, 0]
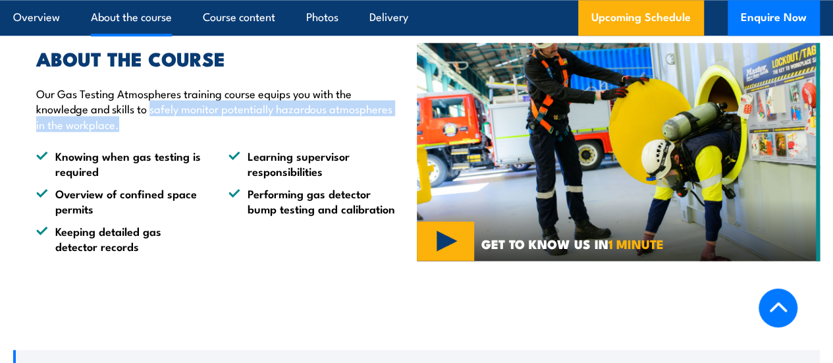
drag, startPoint x: 152, startPoint y: 142, endPoint x: 126, endPoint y: 163, distance: 33.7
click at [126, 132] on p "Our Gas Testing Atmospheres training course equips you with the knowledge and s…" at bounding box center [216, 109] width 361 height 46
copy p "safely monitor potentially hazardous atmospheres in the workplace."
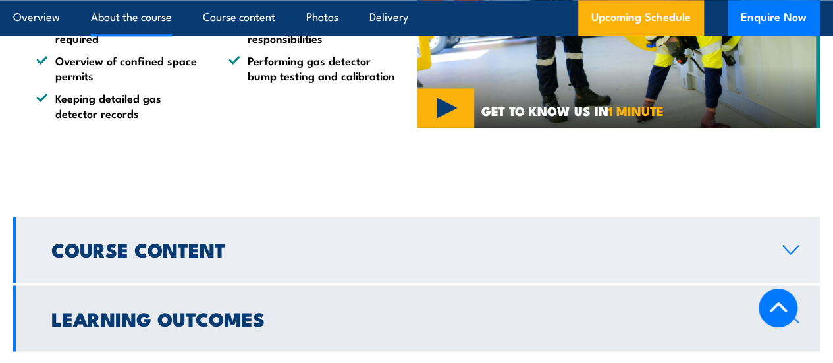
scroll to position [934, 0]
